Goal: Book appointment/travel/reservation

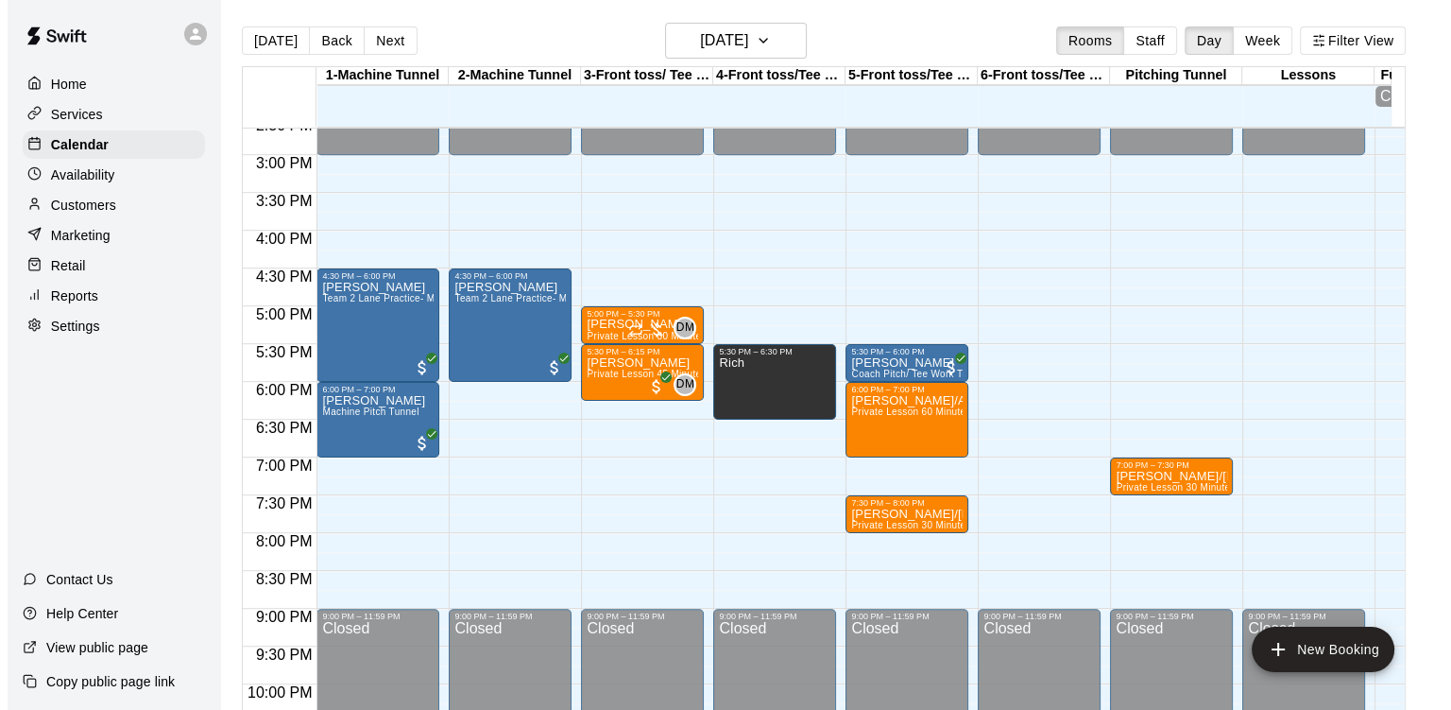
scroll to position [1123, 0]
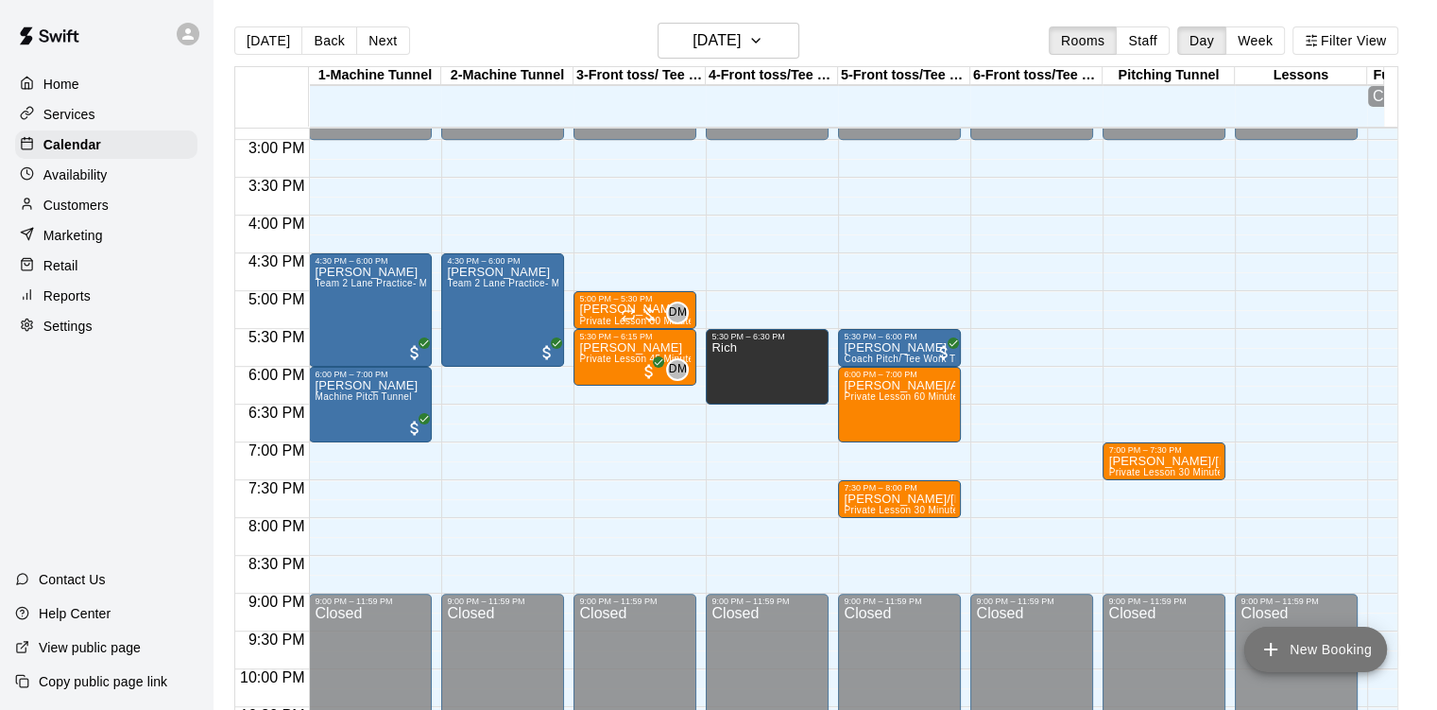
click at [1308, 646] on button "New Booking" at bounding box center [1315, 648] width 143 height 45
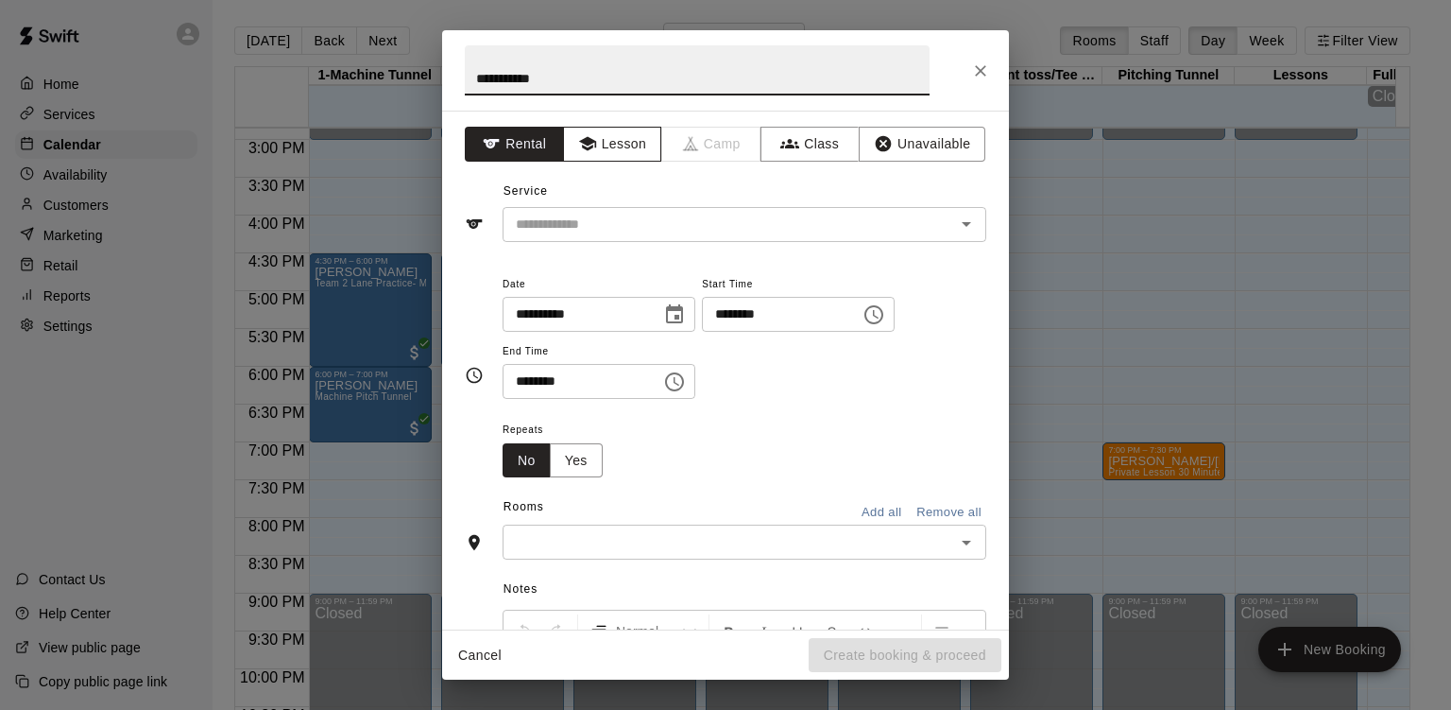
type input "**********"
click at [626, 144] on button "Lesson" at bounding box center [612, 144] width 99 height 35
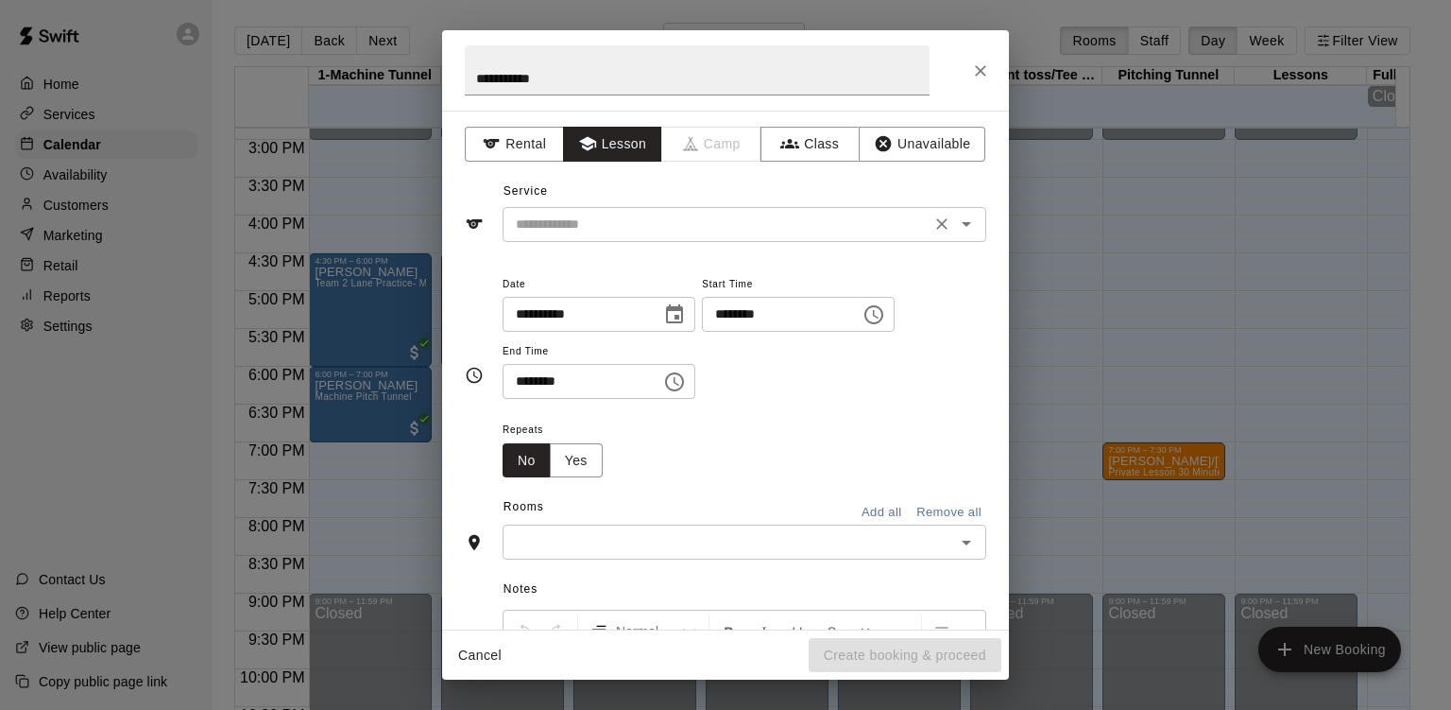
click at [627, 226] on input "text" at bounding box center [716, 225] width 417 height 24
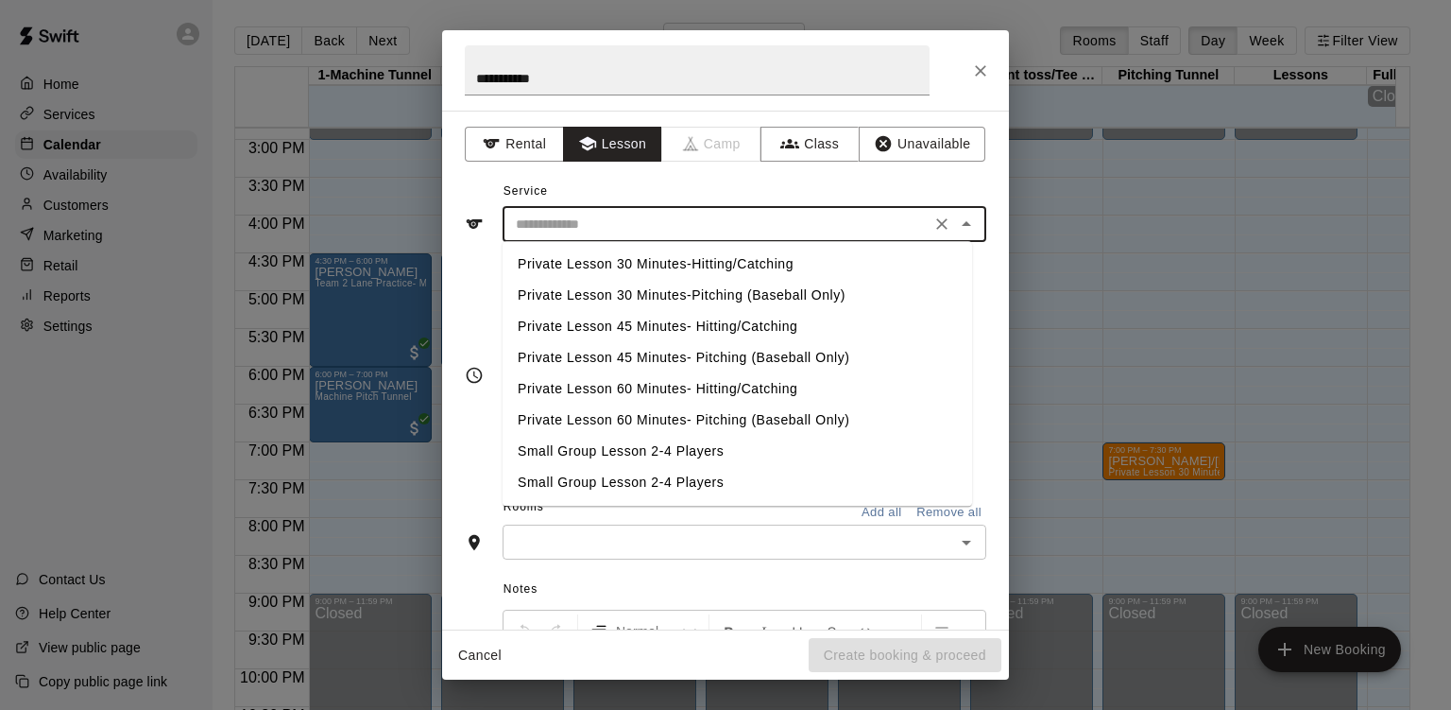
click at [644, 392] on li "Private Lesson 60 Minutes- Hitting/Catching" at bounding box center [738, 388] width 470 height 31
type input "**********"
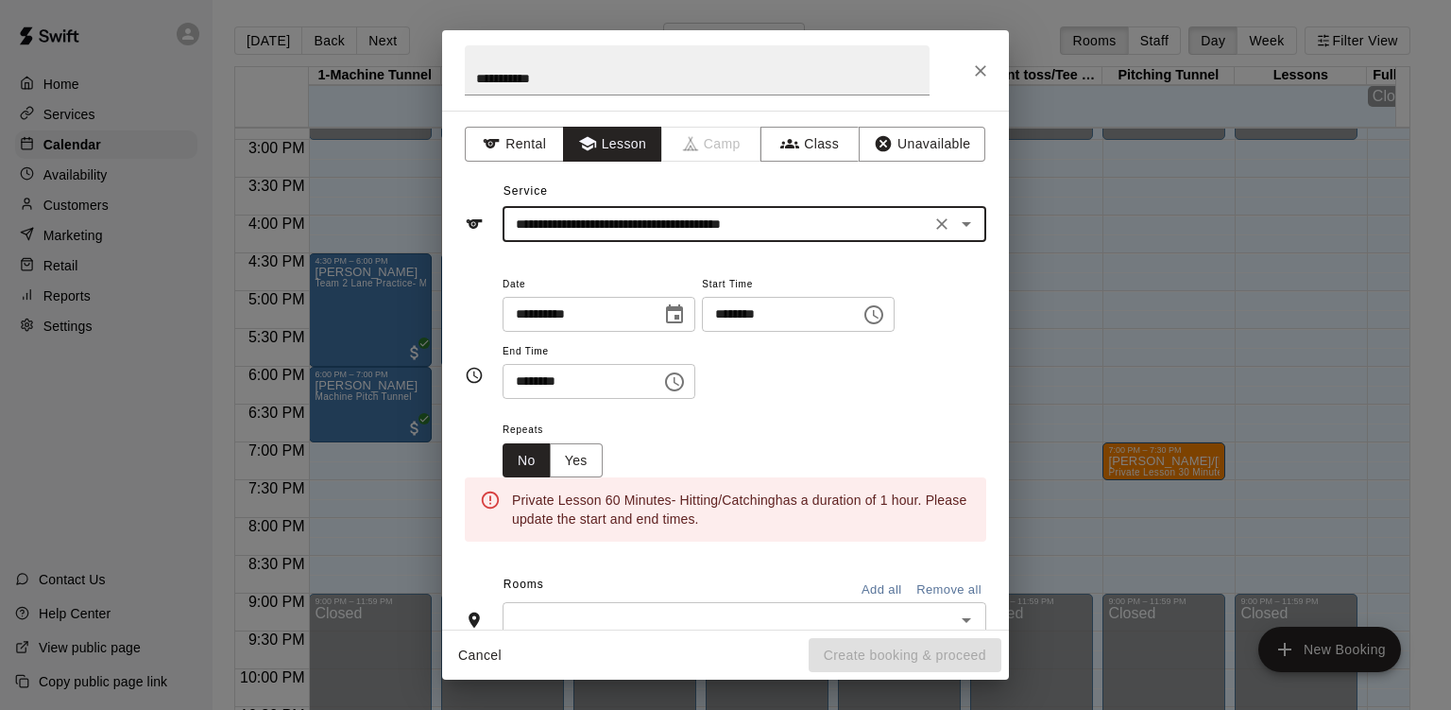
click at [848, 318] on input "********" at bounding box center [775, 314] width 146 height 35
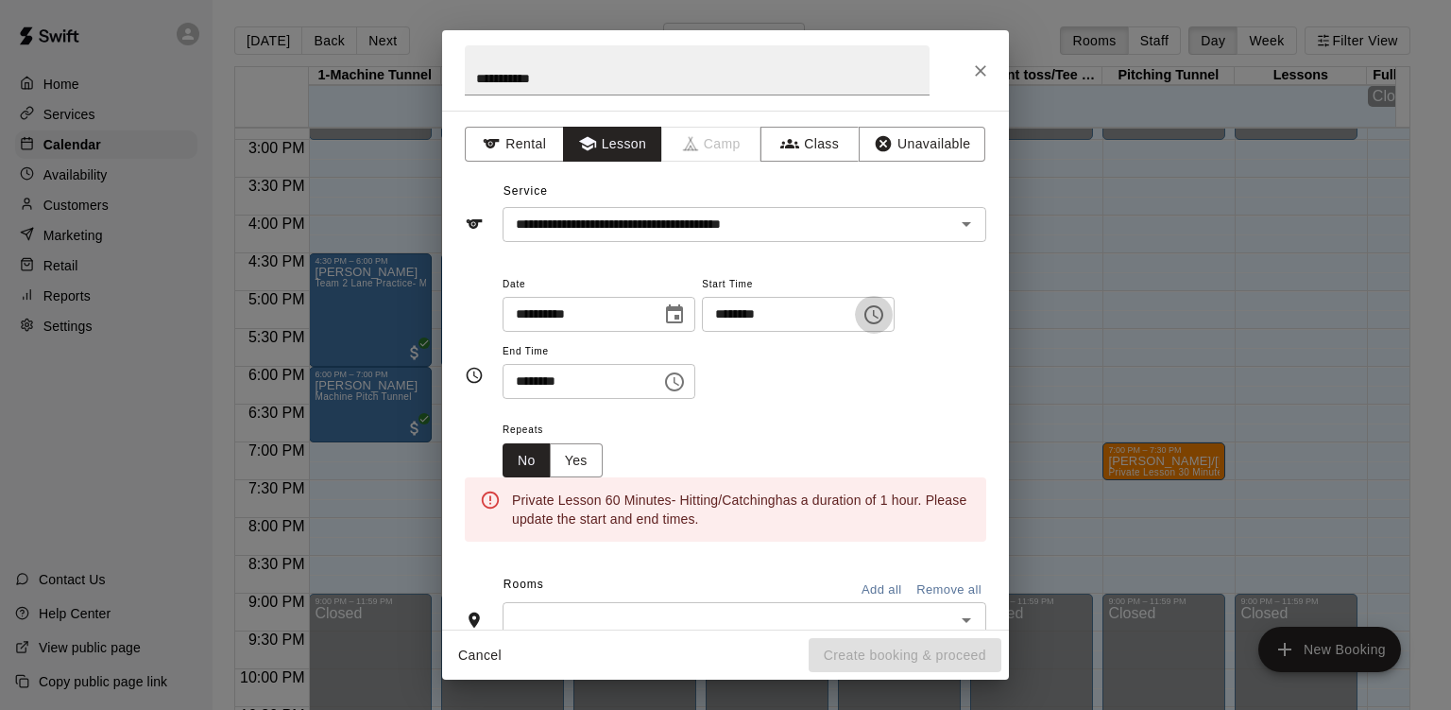
click at [885, 317] on icon "Choose time, selected time is 9:00 AM" at bounding box center [874, 314] width 23 height 23
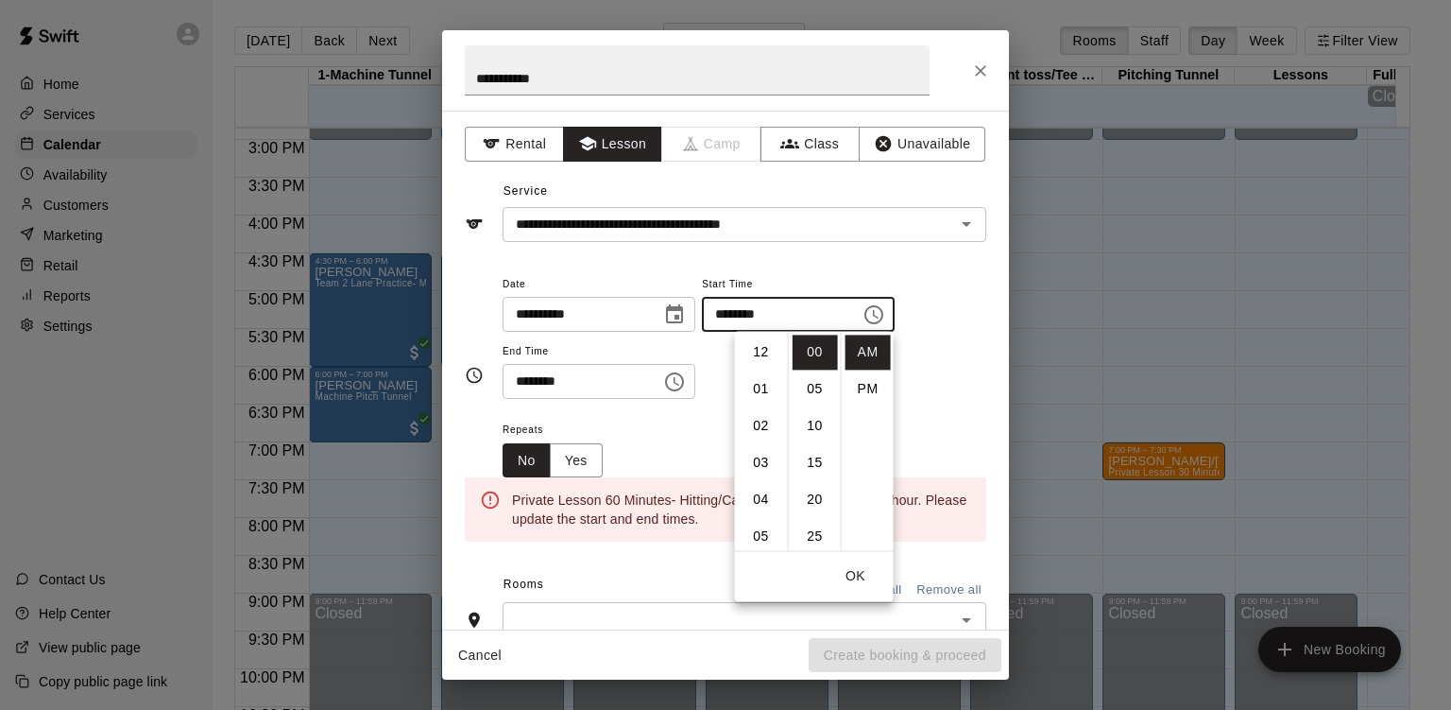
scroll to position [332, 0]
click at [858, 395] on li "PM" at bounding box center [868, 388] width 45 height 35
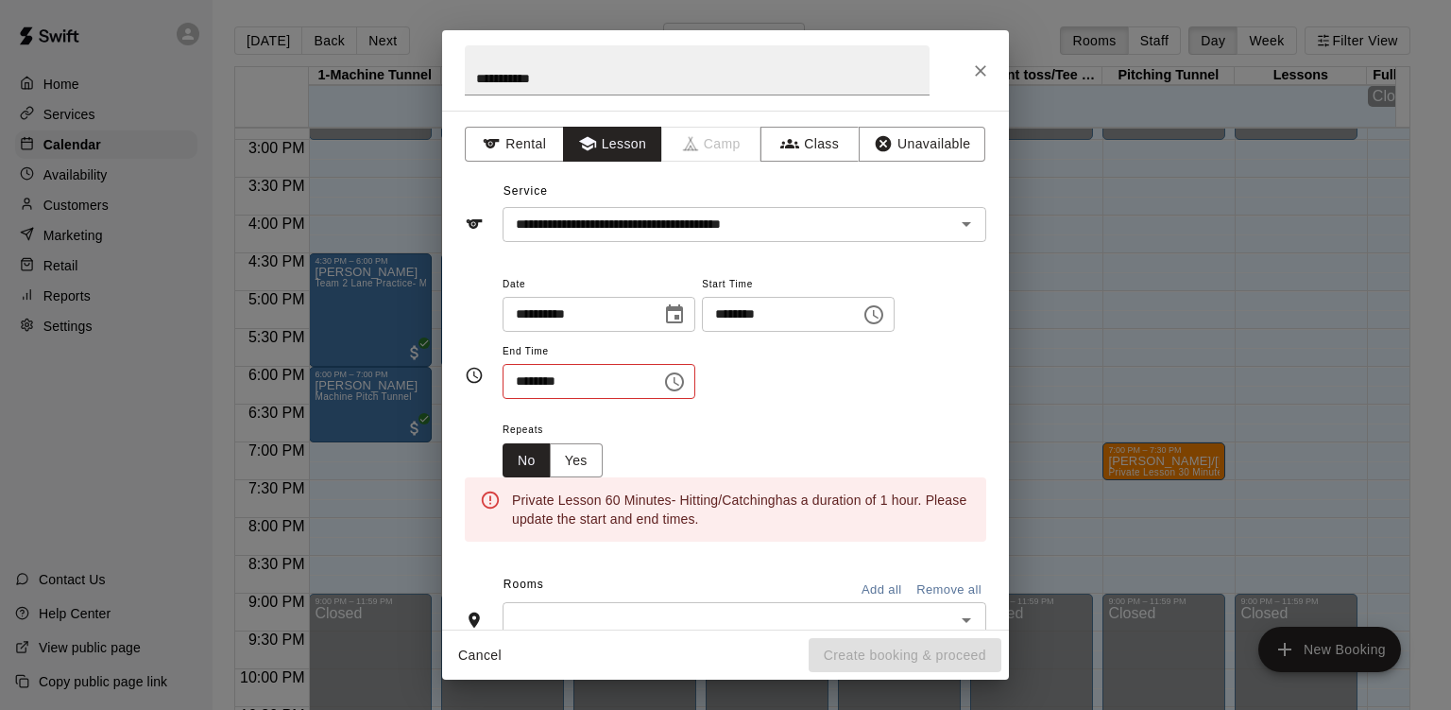
click at [885, 311] on icon "Choose time, selected time is 9:00 PM" at bounding box center [874, 314] width 23 height 23
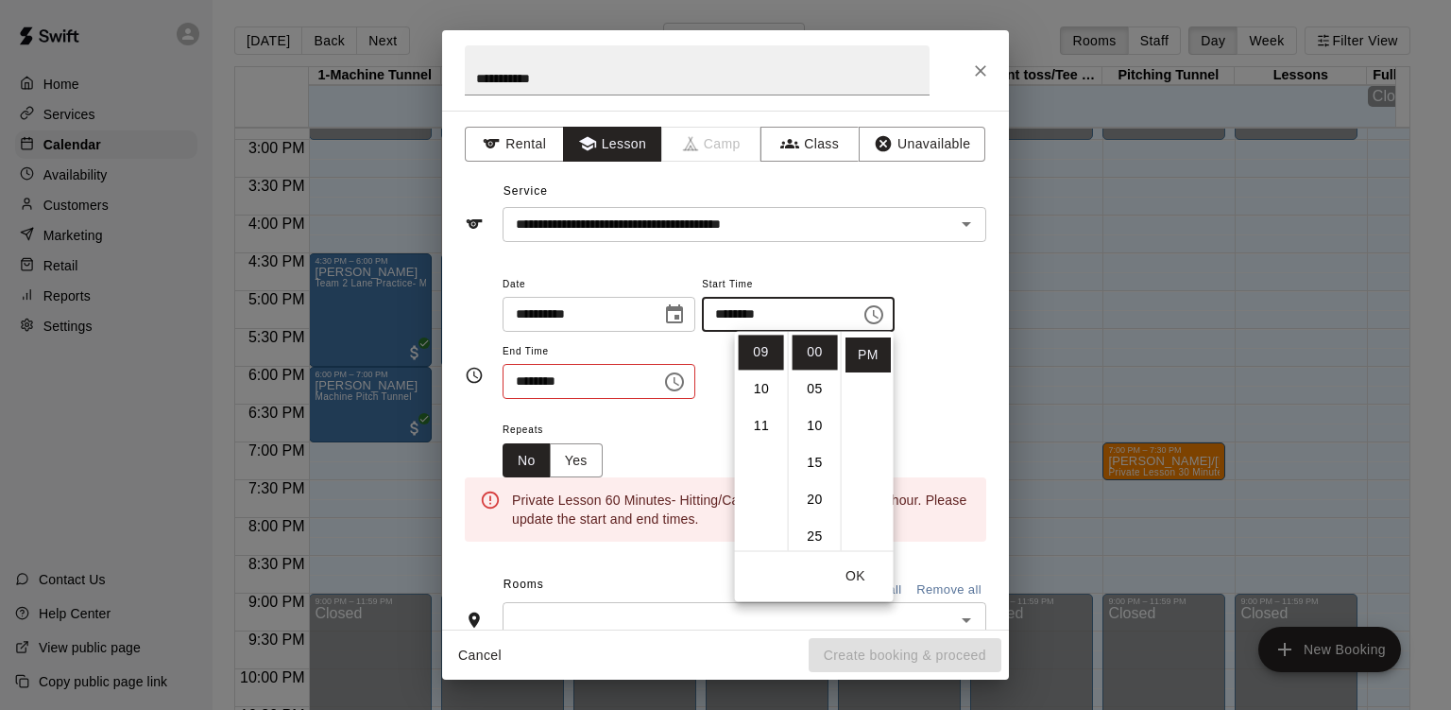
scroll to position [294, 0]
click at [759, 354] on li "08" at bounding box center [761, 352] width 45 height 35
type input "********"
click at [679, 377] on icon "Choose time, selected time is 9:30 AM" at bounding box center [677, 381] width 6 height 9
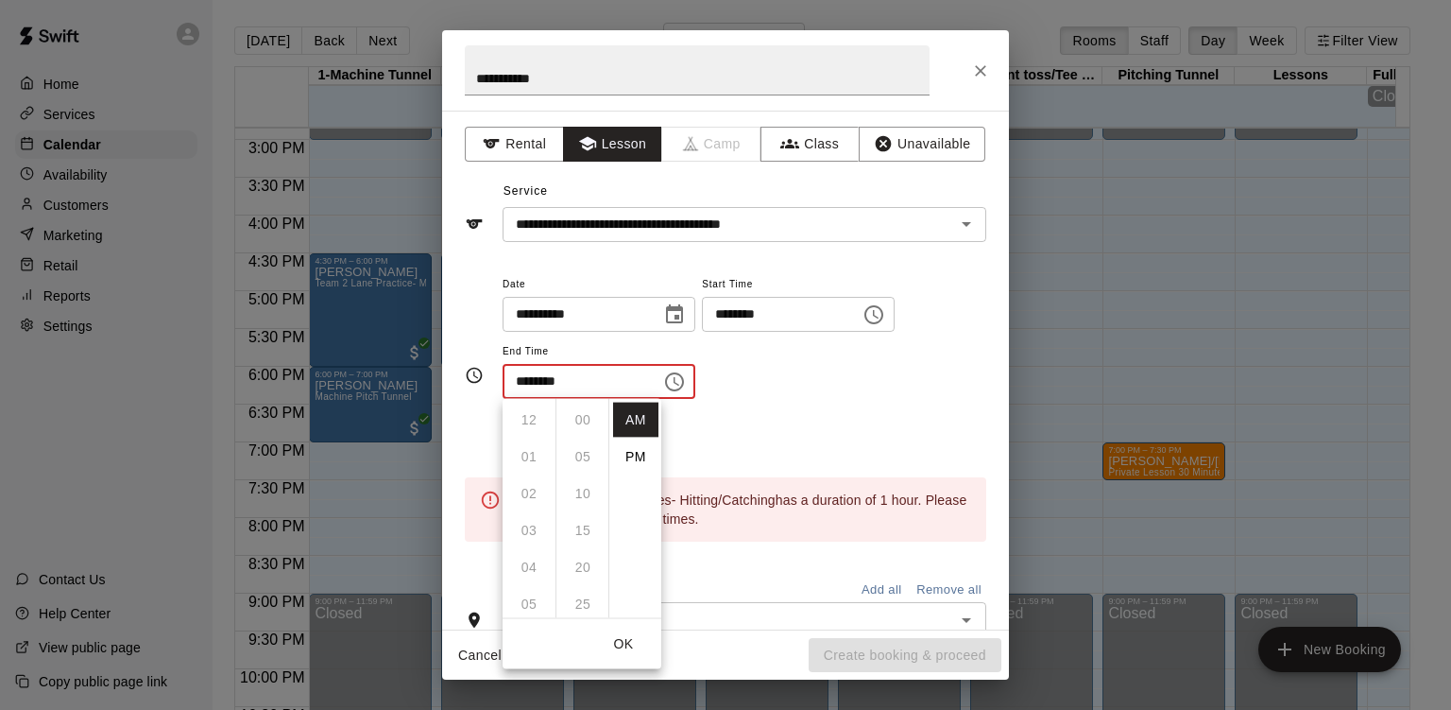
scroll to position [221, 0]
click at [638, 458] on li "PM" at bounding box center [635, 456] width 45 height 35
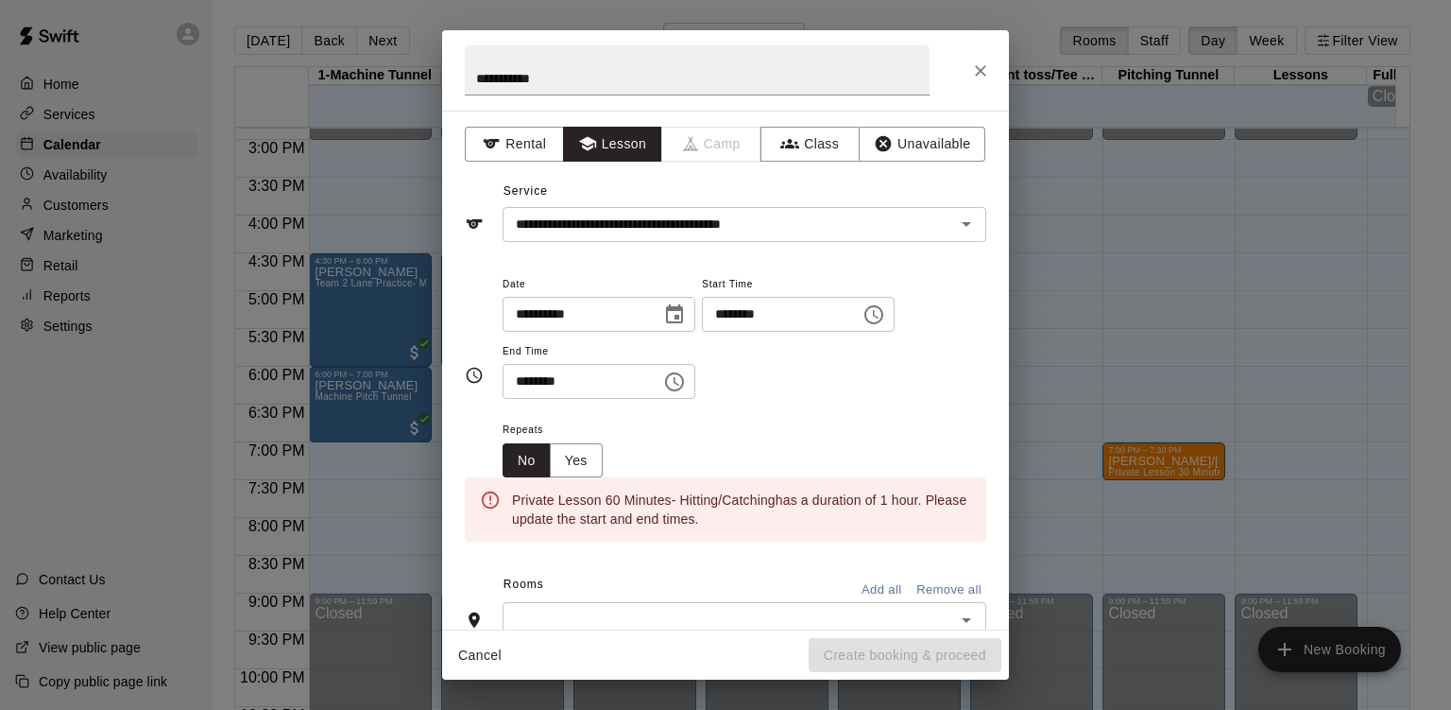
scroll to position [34, 0]
click at [615, 381] on input "********" at bounding box center [576, 381] width 146 height 35
click at [686, 385] on icon "Choose time, selected time is 9:30 PM" at bounding box center [674, 381] width 23 height 23
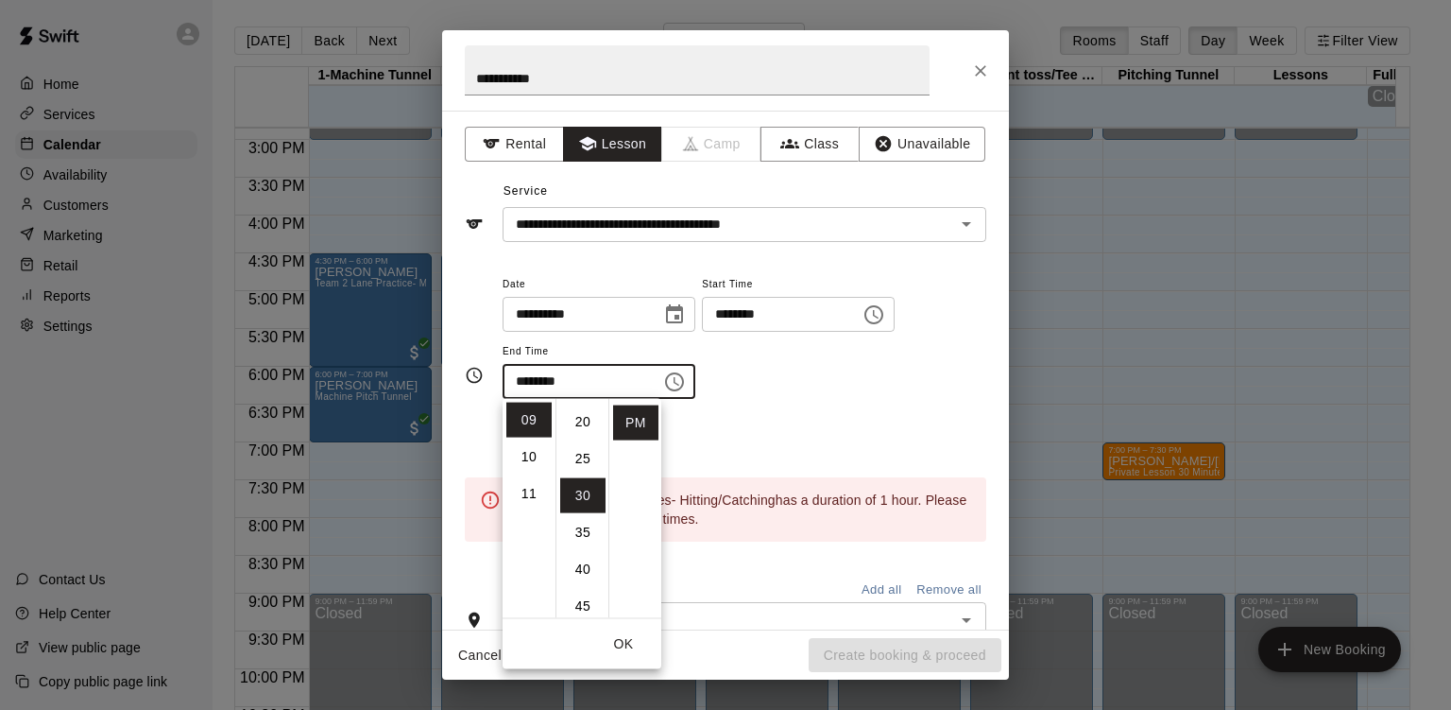
scroll to position [0, 0]
click at [579, 415] on li "00" at bounding box center [582, 420] width 45 height 35
type input "********"
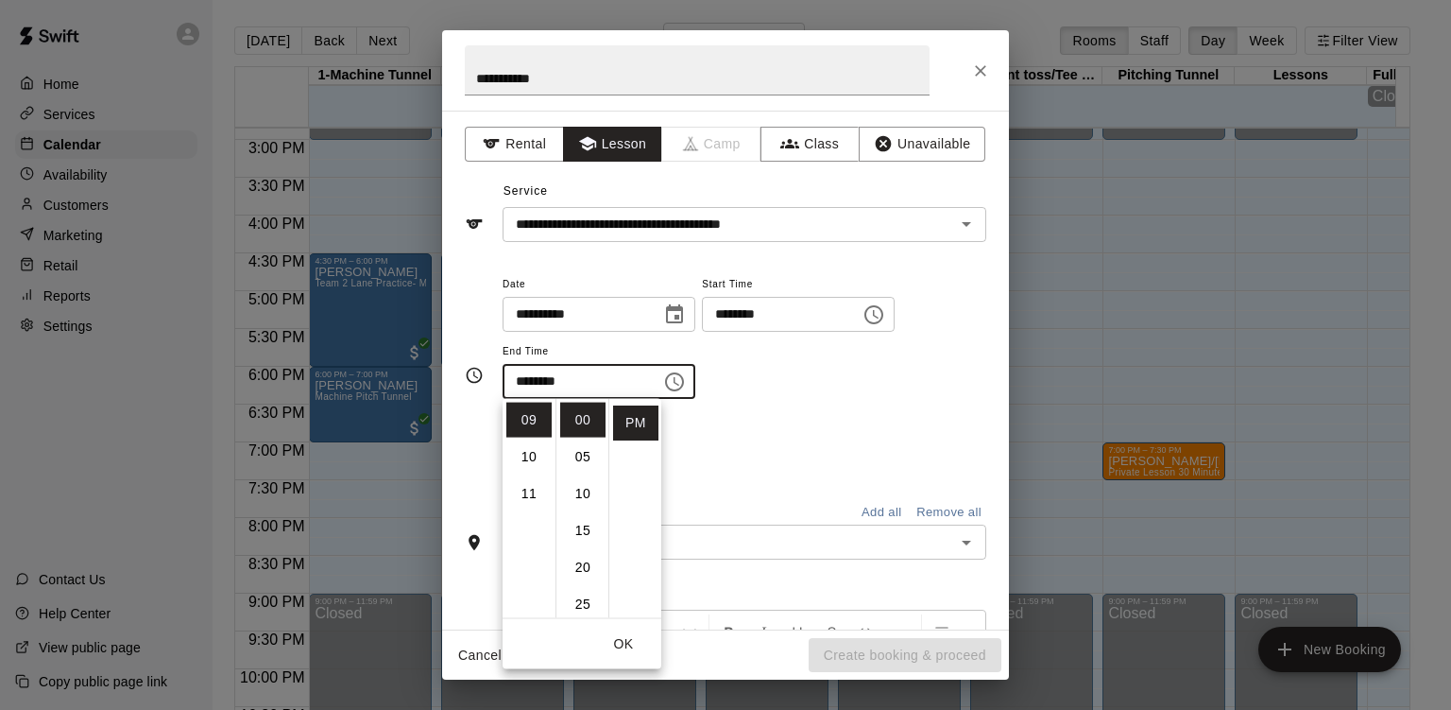
drag, startPoint x: 832, startPoint y: 421, endPoint x: 804, endPoint y: 460, distance: 47.5
click at [804, 460] on div "Repeats No Yes" at bounding box center [745, 448] width 484 height 60
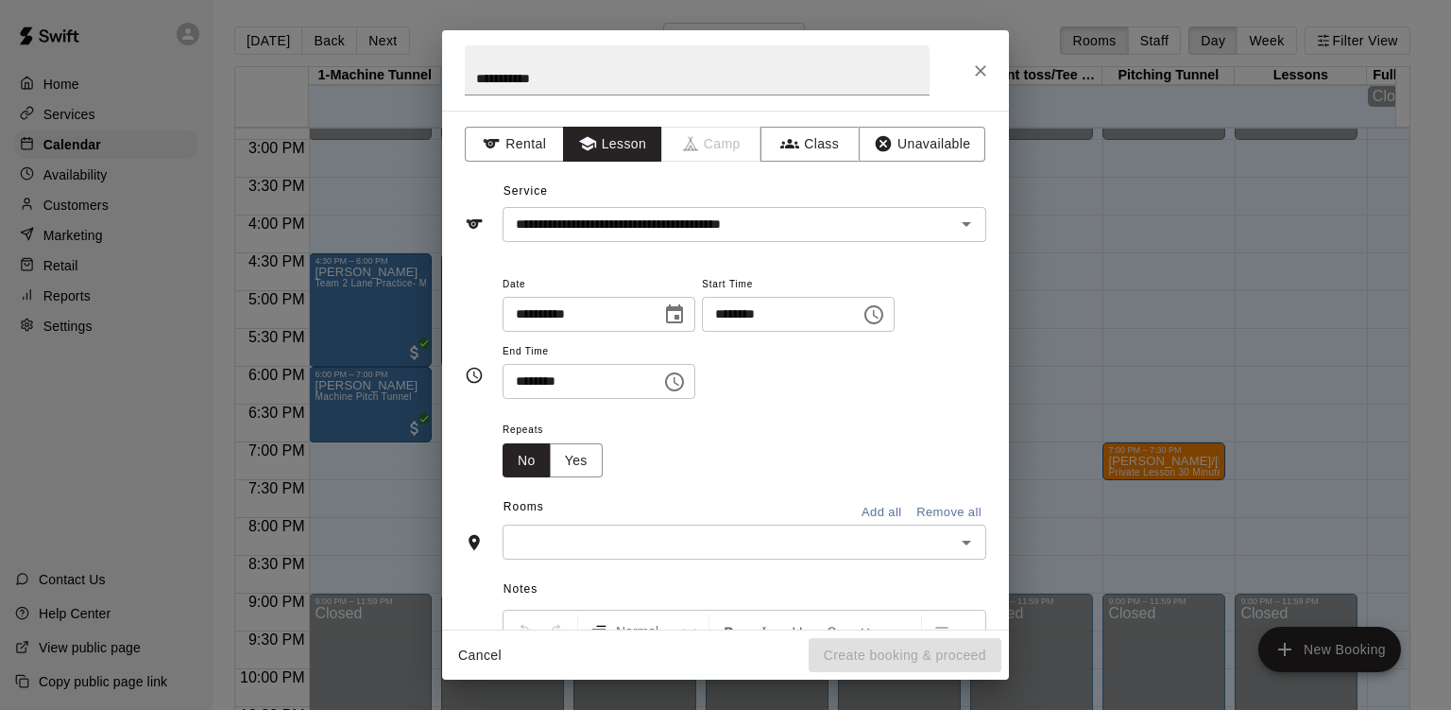
click at [756, 535] on input "text" at bounding box center [728, 542] width 441 height 24
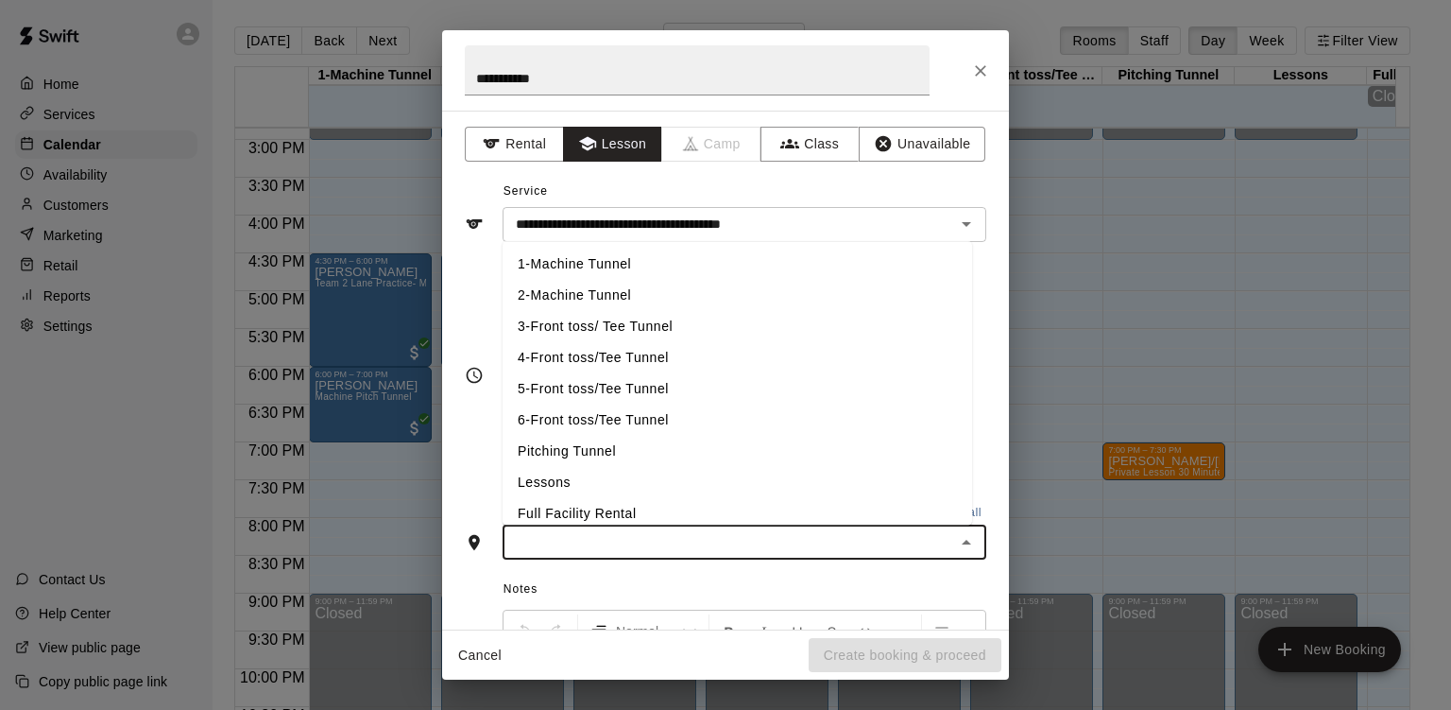
click at [751, 381] on li "5-Front toss/Tee Tunnel" at bounding box center [738, 388] width 470 height 31
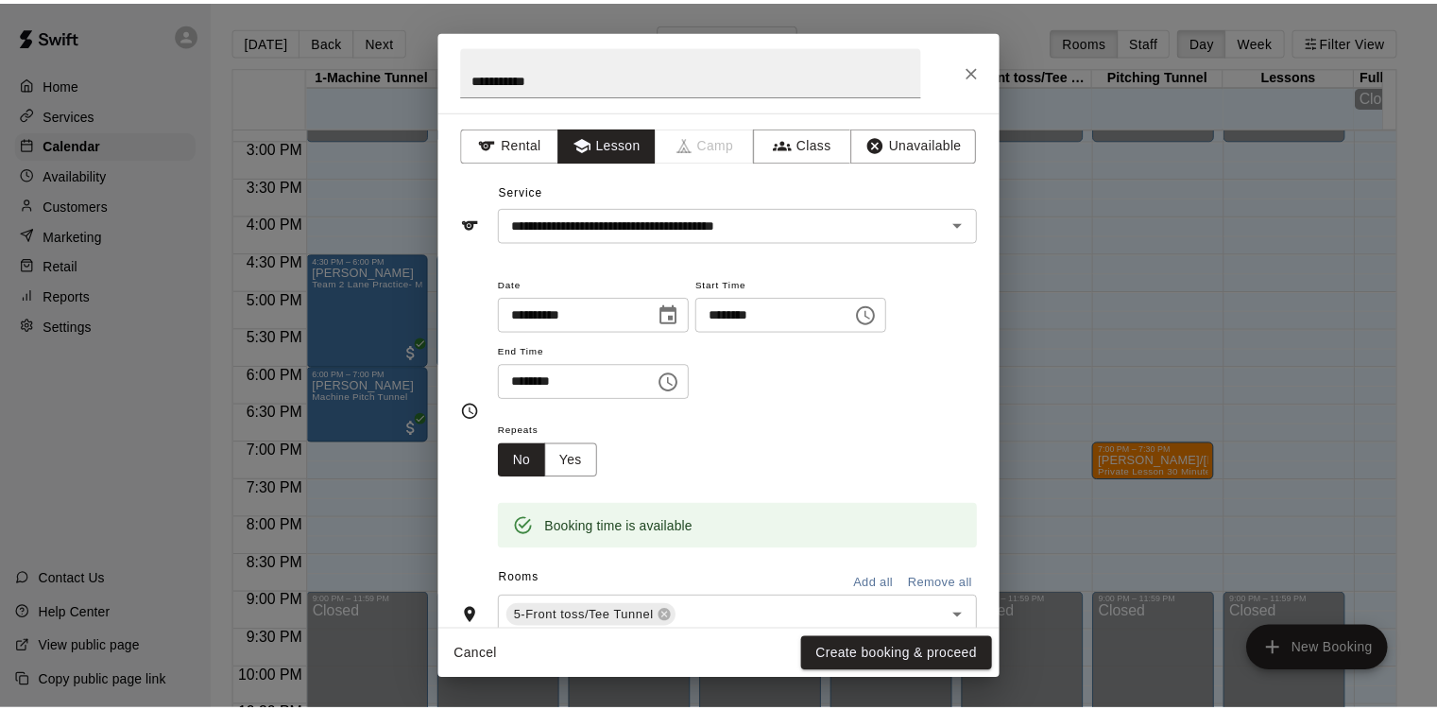
scroll to position [13, 0]
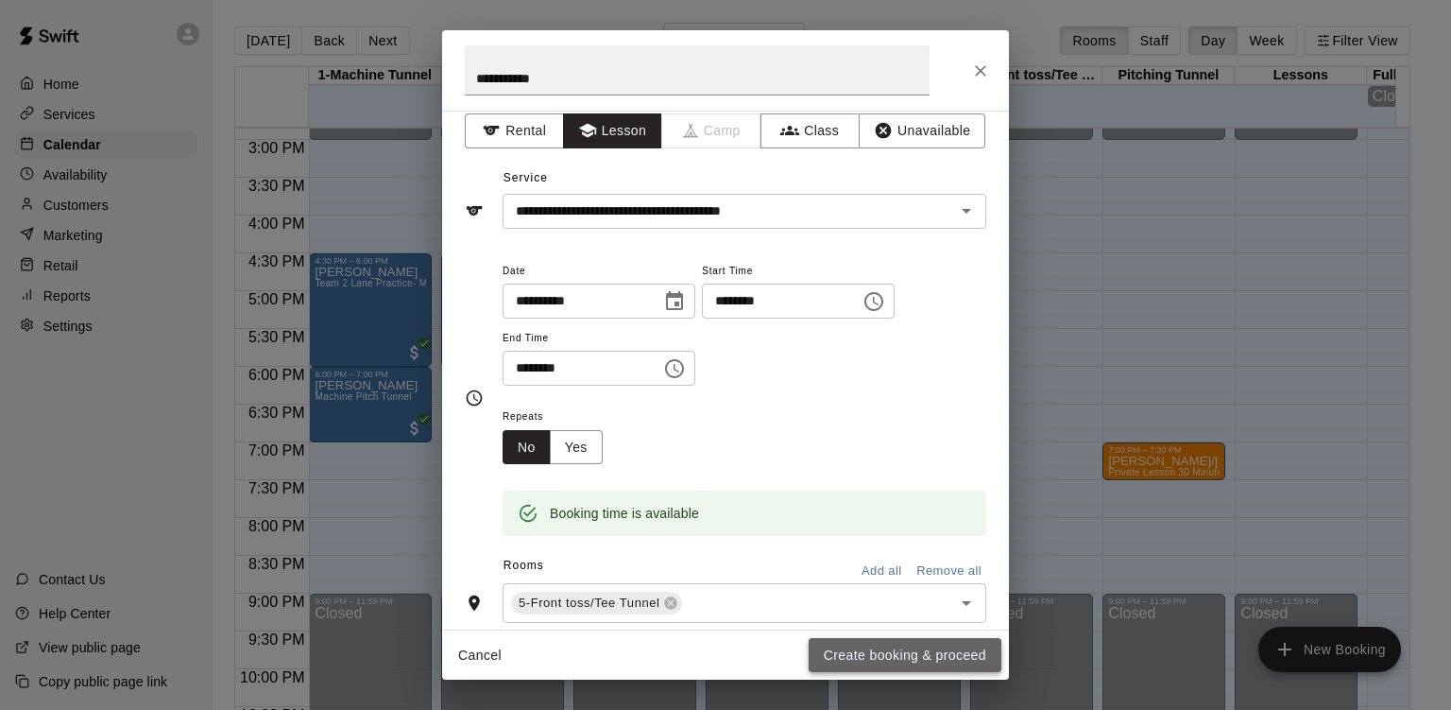
click at [861, 651] on button "Create booking & proceed" at bounding box center [905, 655] width 193 height 35
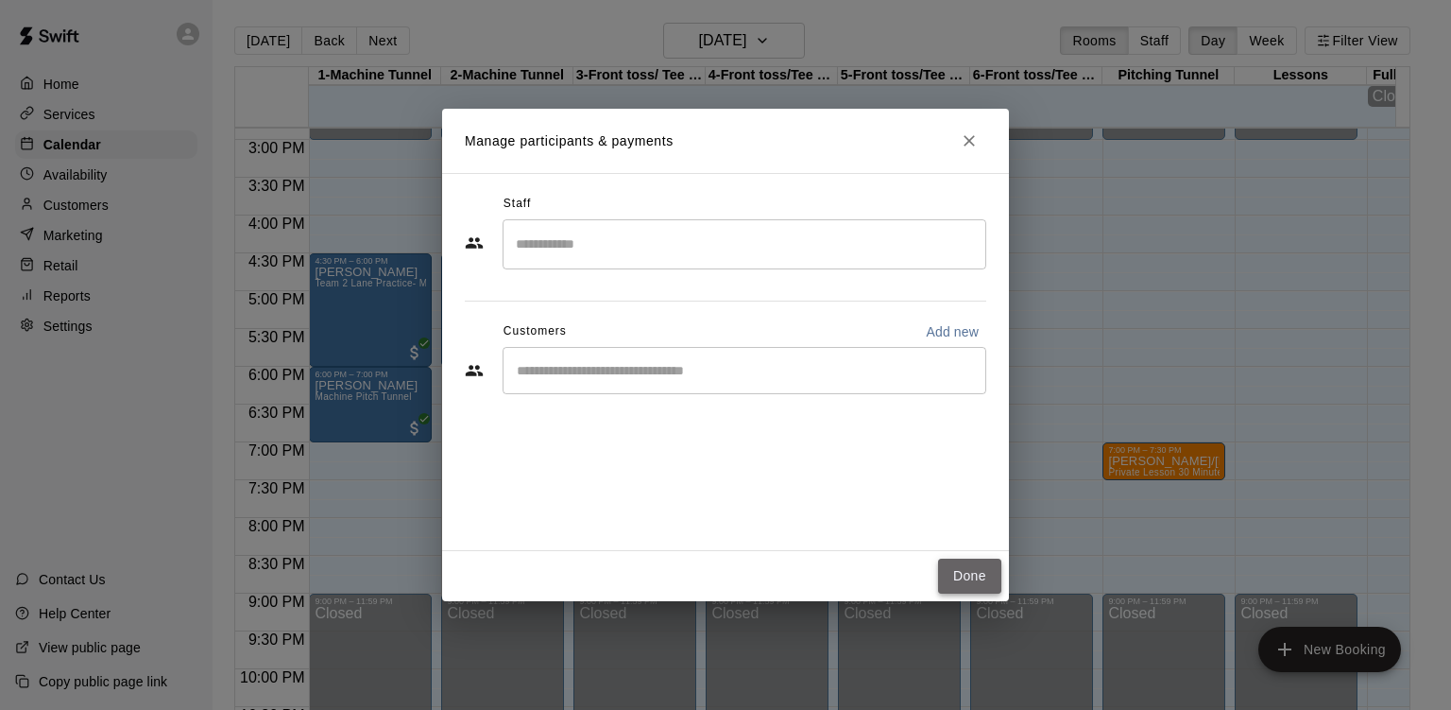
click at [945, 572] on button "Done" at bounding box center [969, 575] width 63 height 35
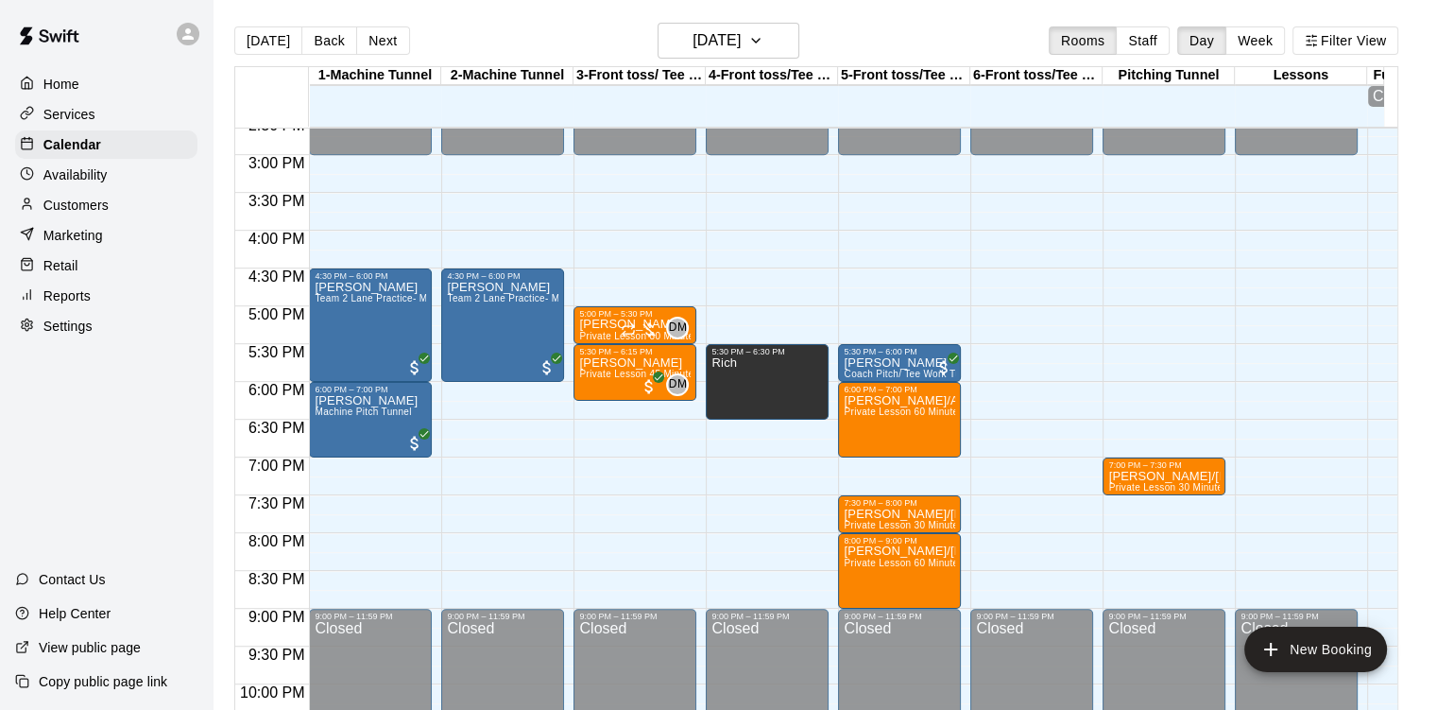
scroll to position [1110, 0]
